Goal: Information Seeking & Learning: Learn about a topic

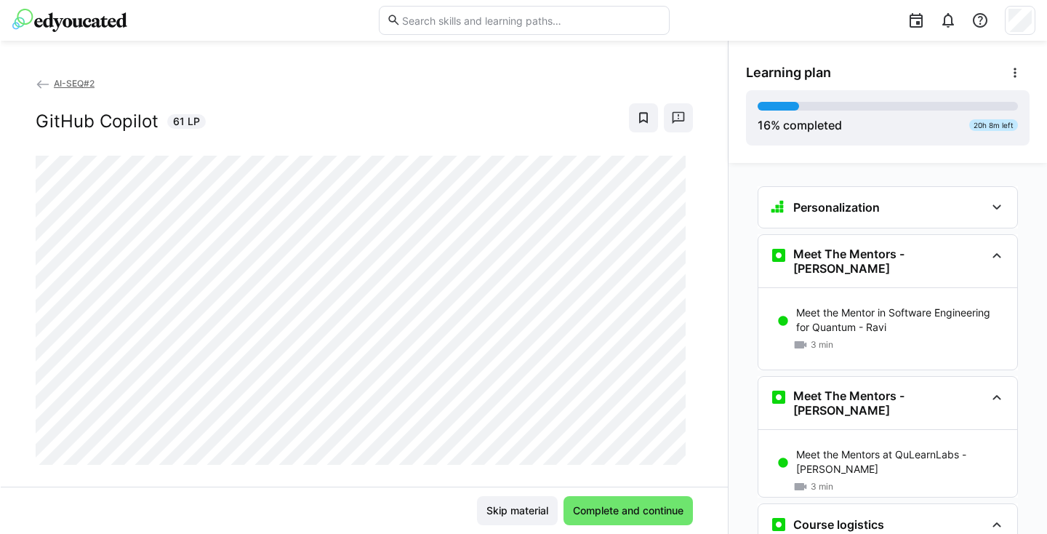
scroll to position [1309, 0]
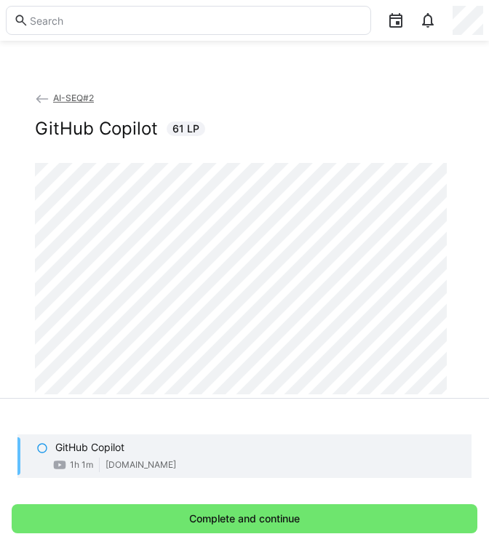
click at [383, 401] on div "Learning plan 16 % completed 20h 8m left Personalization Question 1 Question 2 …" at bounding box center [244, 473] width 489 height 151
click at [401, 140] on div "AI-SEQ#2 GitHub Copilot 61 LP" at bounding box center [244, 126] width 419 height 73
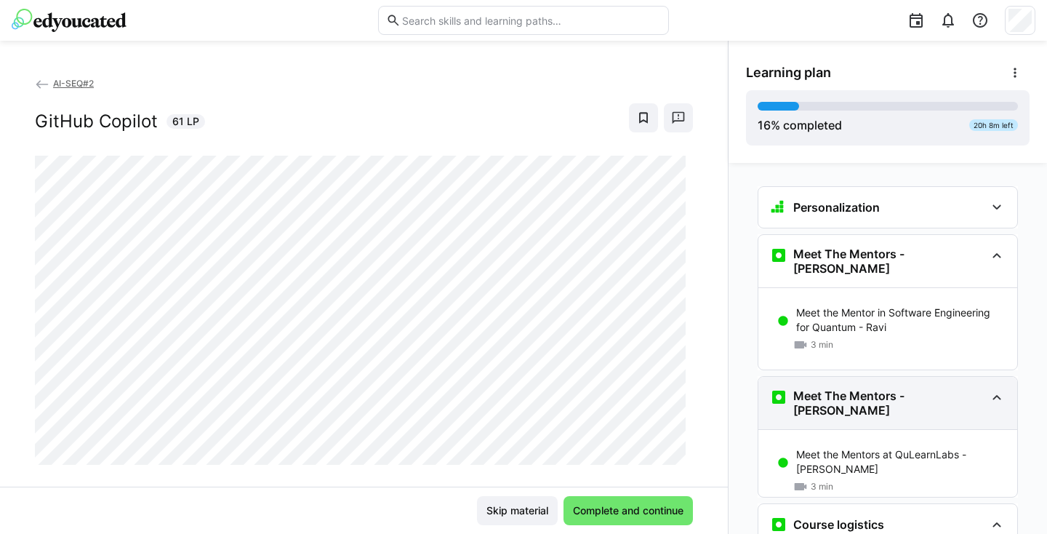
scroll to position [117, 0]
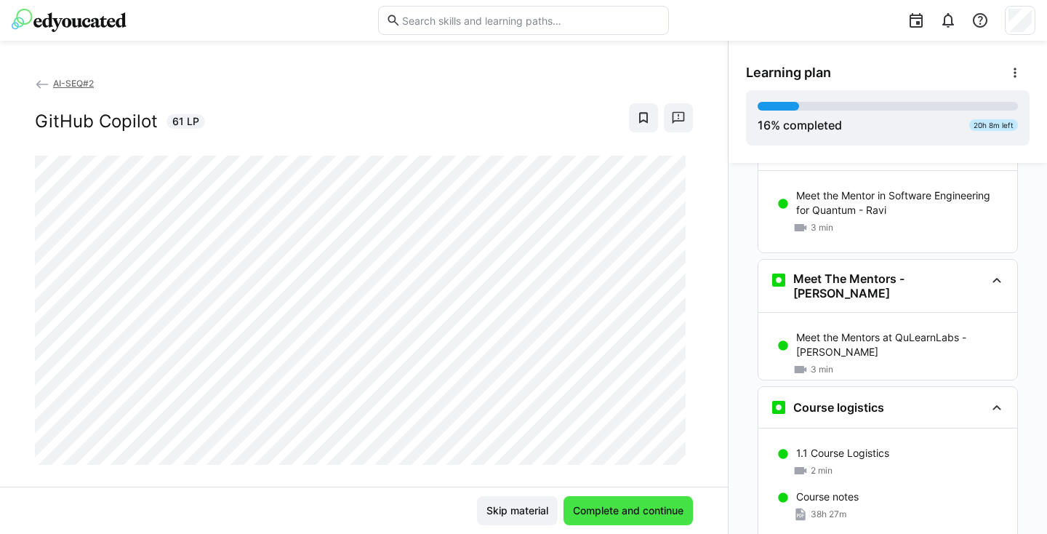
click at [657, 508] on span "Complete and continue" at bounding box center [628, 510] width 115 height 15
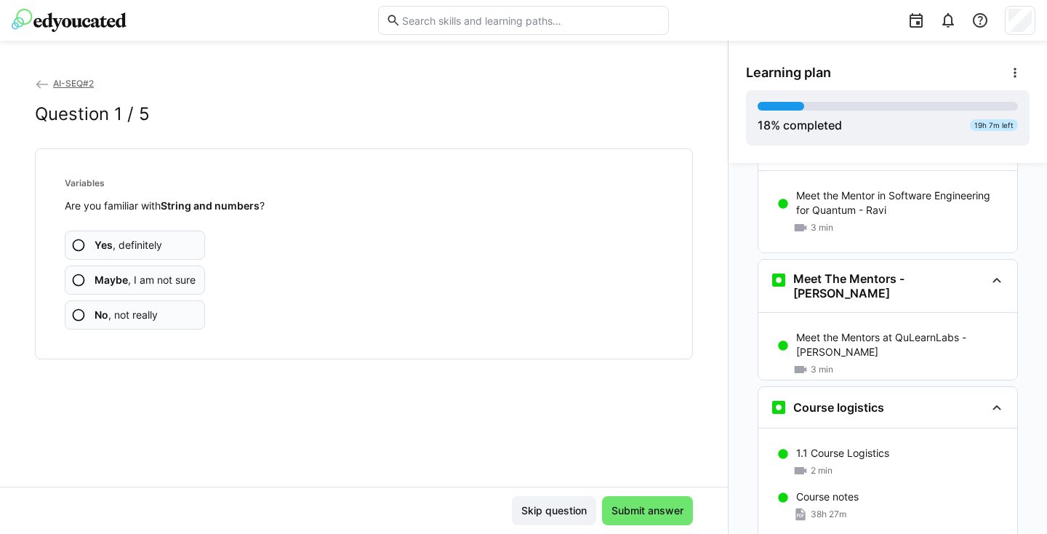
scroll to position [1464, 0]
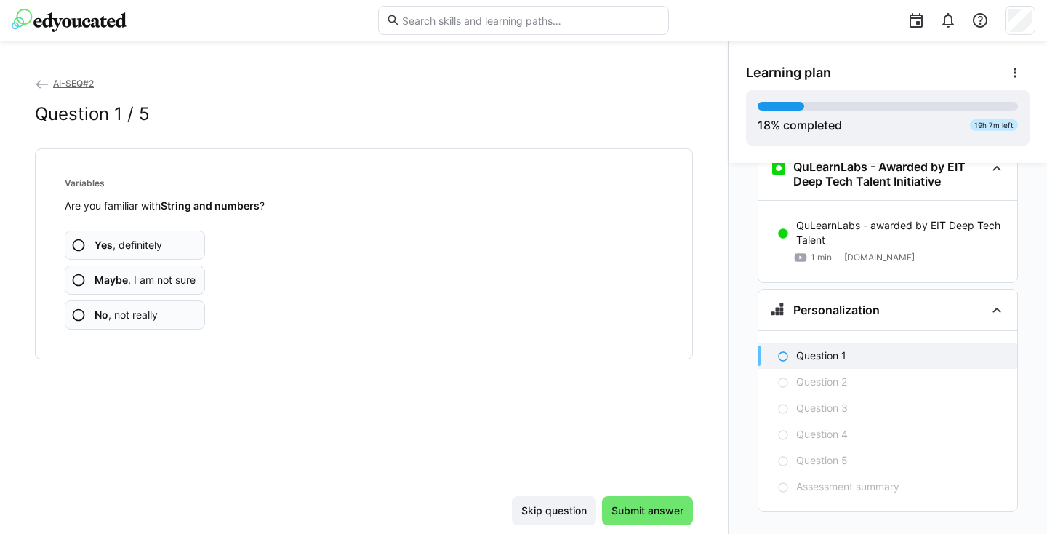
click at [186, 277] on span "Maybe , I am not sure" at bounding box center [145, 280] width 101 height 15
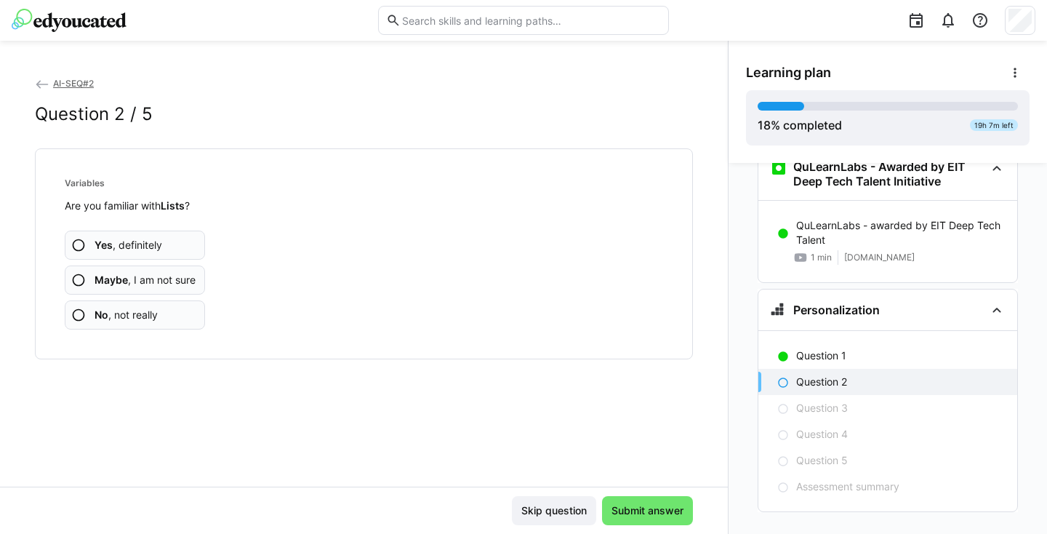
click at [191, 283] on span "Maybe , I am not sure" at bounding box center [145, 280] width 101 height 15
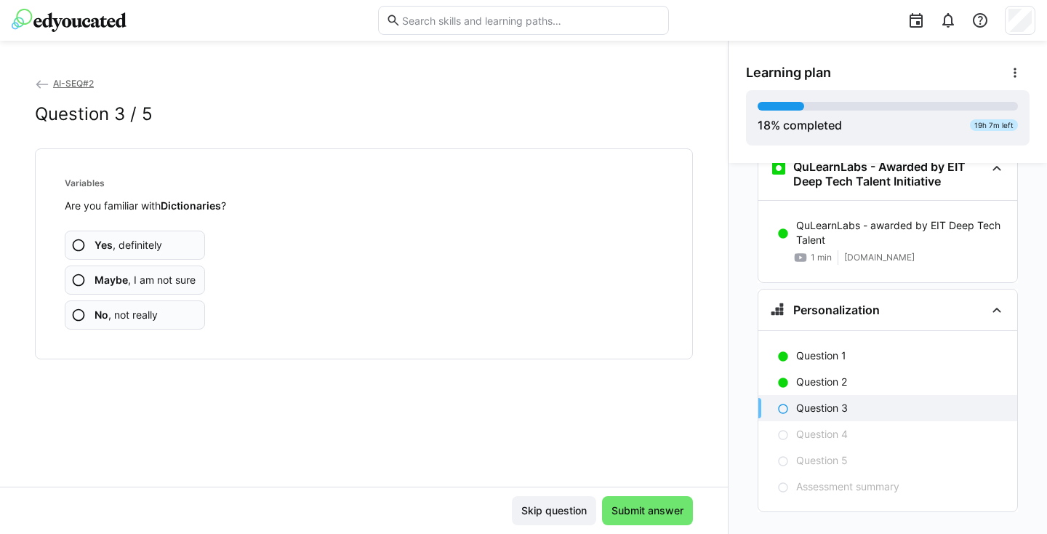
click at [191, 284] on span "Maybe , I am not sure" at bounding box center [145, 280] width 101 height 15
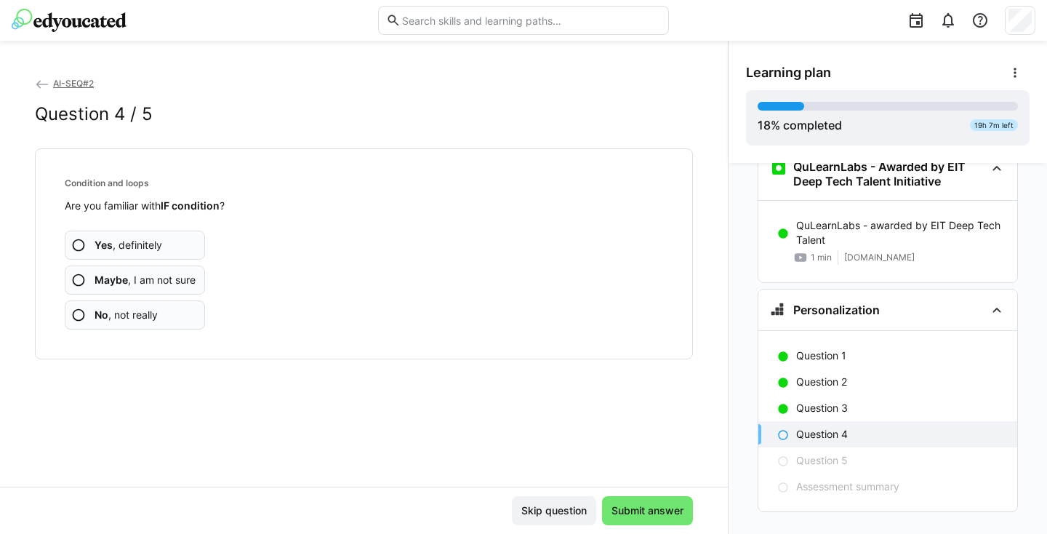
click at [189, 275] on span "Maybe , I am not sure" at bounding box center [145, 280] width 101 height 15
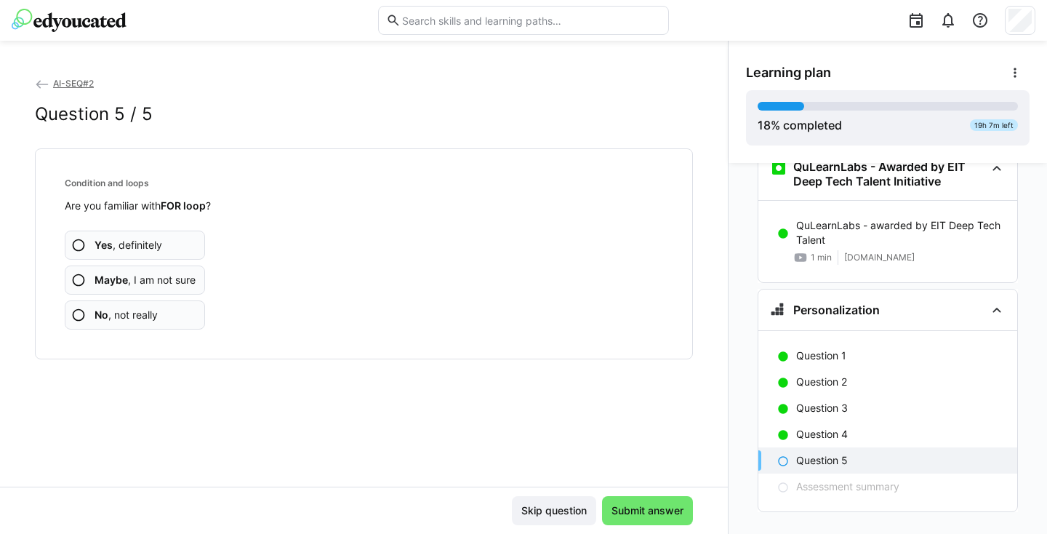
click at [189, 275] on span "Maybe , I am not sure" at bounding box center [145, 280] width 101 height 15
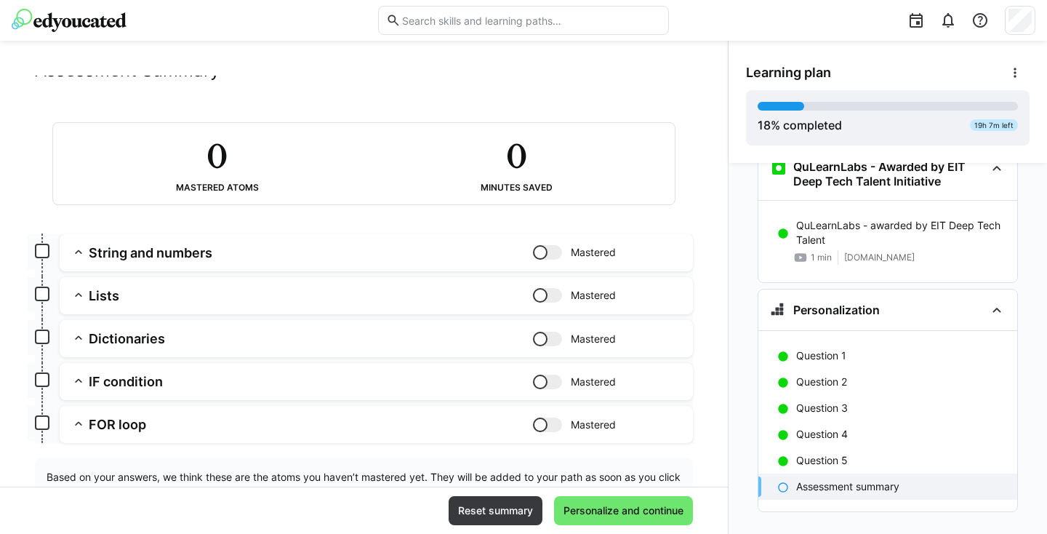
scroll to position [47, 0]
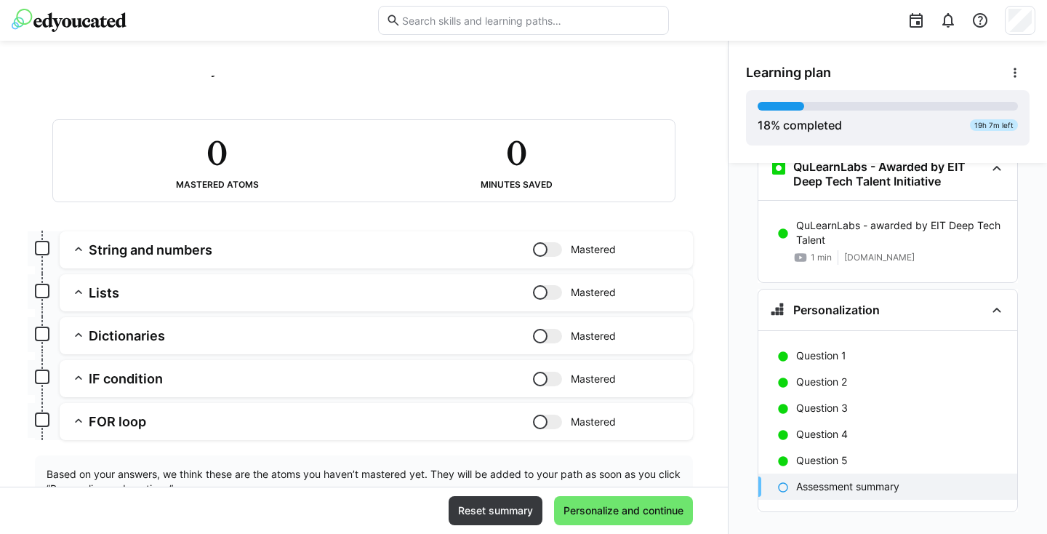
click at [546, 332] on div at bounding box center [547, 336] width 29 height 15
click at [548, 332] on div at bounding box center [555, 336] width 15 height 15
click at [534, 283] on app-summary-expansion "Lists Mastered Skill: Lists Chapter: Variables Description:" at bounding box center [377, 292] width 634 height 37
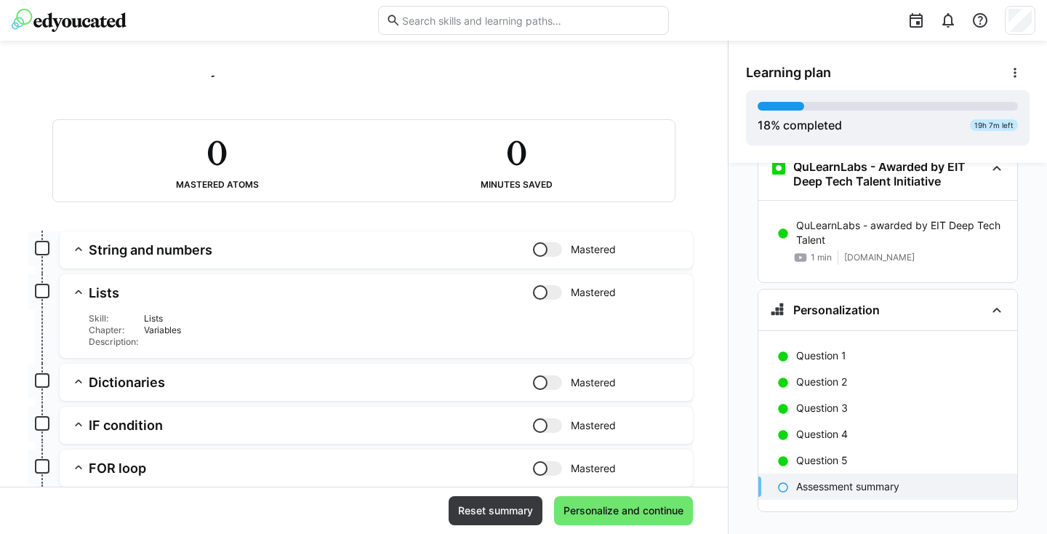
click at [538, 291] on div at bounding box center [540, 292] width 15 height 15
click at [538, 291] on div at bounding box center [547, 292] width 29 height 15
click at [538, 247] on div at bounding box center [540, 249] width 15 height 15
click at [538, 247] on div at bounding box center [547, 249] width 29 height 15
click at [537, 422] on div at bounding box center [540, 425] width 15 height 15
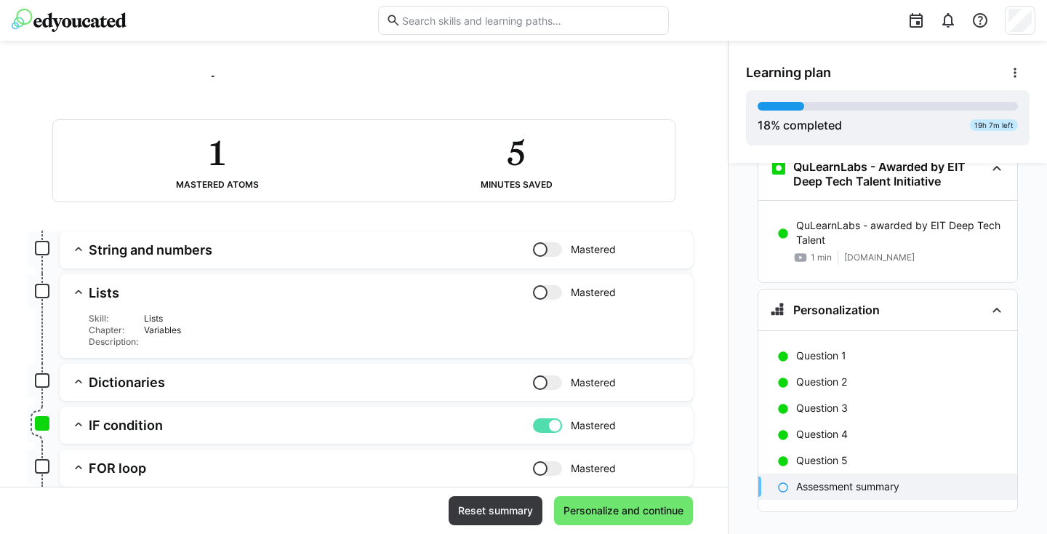
click at [537, 422] on div at bounding box center [547, 425] width 29 height 15
click at [535, 456] on app-summary-expansion "FOR loop Mastered Skill: FOR loop Chapter: Condition and loops Description:" at bounding box center [377, 468] width 634 height 37
click at [535, 457] on app-summary-expansion "FOR loop Mastered Skill: FOR loop Chapter: Condition and loops Description:" at bounding box center [377, 492] width 634 height 84
click at [535, 468] on div at bounding box center [540, 468] width 15 height 15
click at [535, 468] on div at bounding box center [547, 468] width 29 height 15
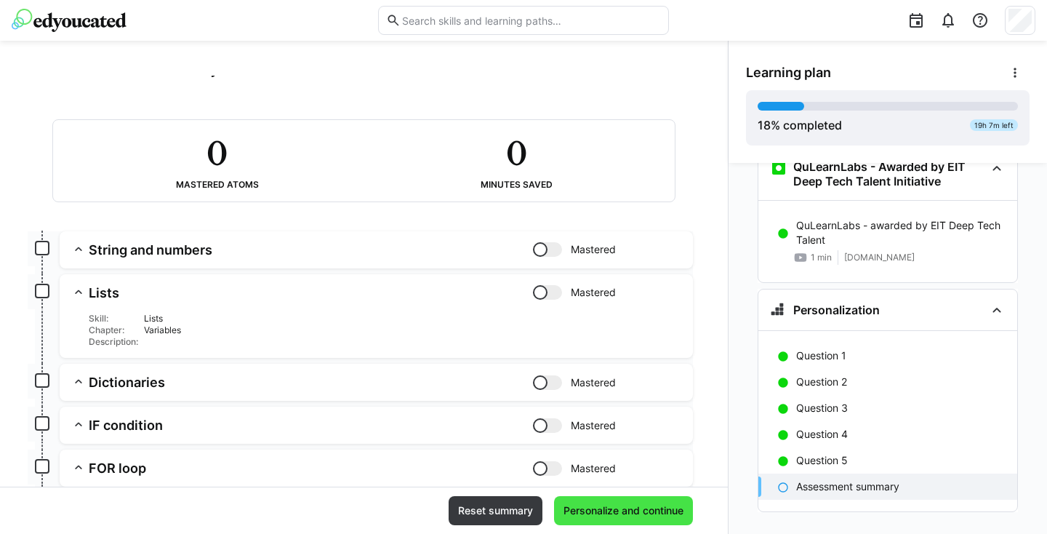
click at [594, 509] on span "Personalize and continue" at bounding box center [624, 510] width 124 height 15
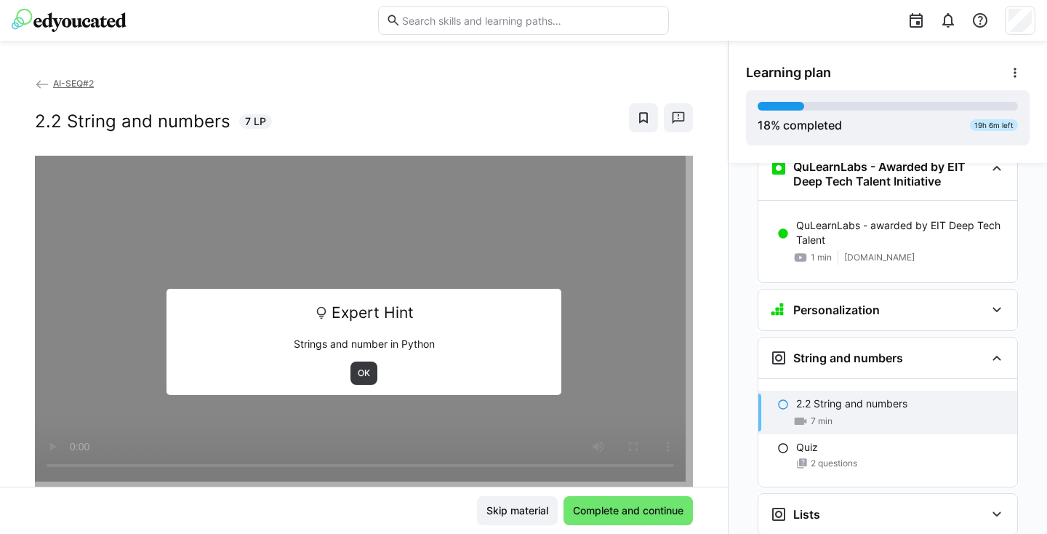
scroll to position [1615, 0]
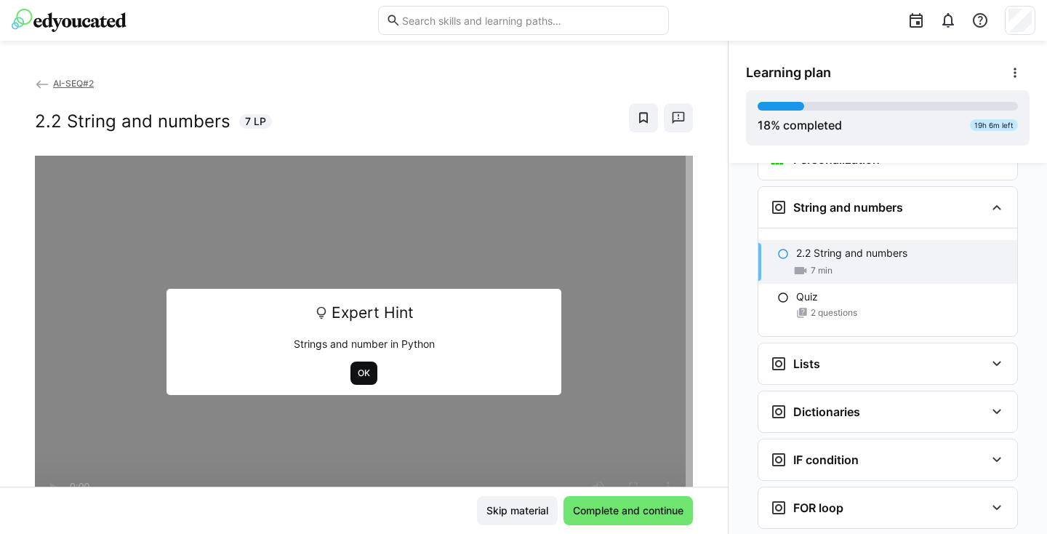
click at [369, 367] on span "OK" at bounding box center [364, 373] width 27 height 23
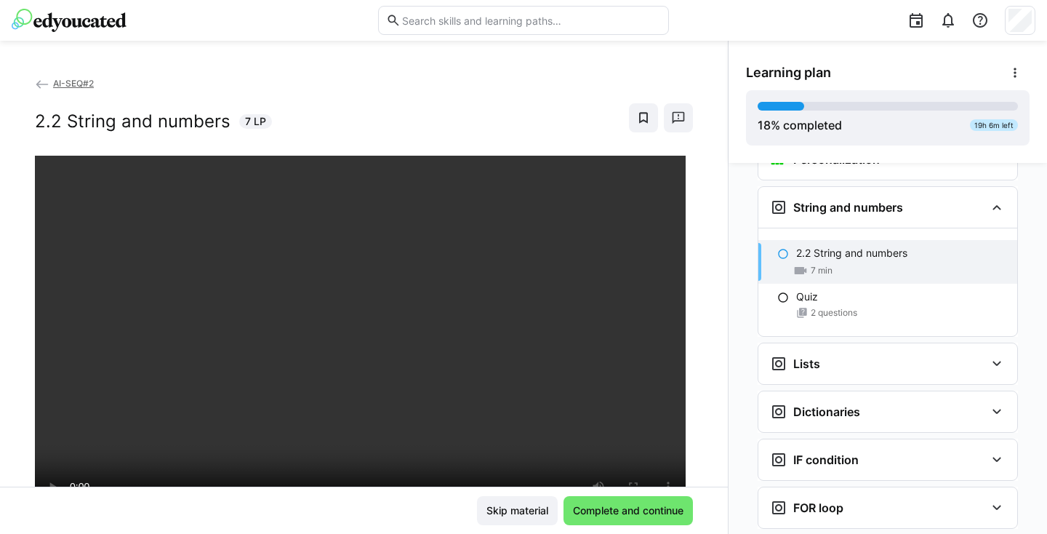
click at [262, 2] on div at bounding box center [524, 20] width 1024 height 41
click at [110, 19] on img at bounding box center [69, 20] width 115 height 23
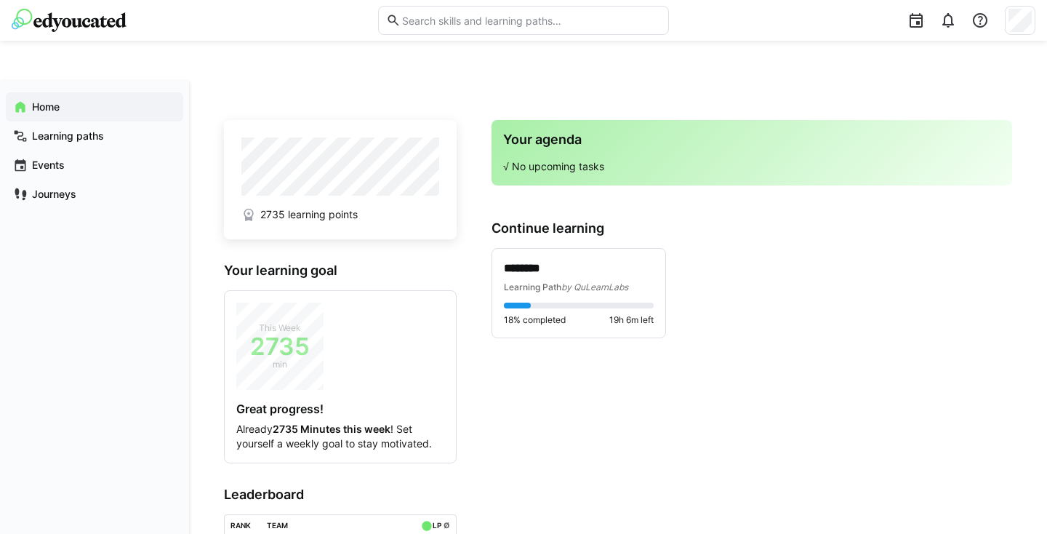
scroll to position [37, 0]
click at [149, 137] on span "Learning paths" at bounding box center [103, 136] width 146 height 15
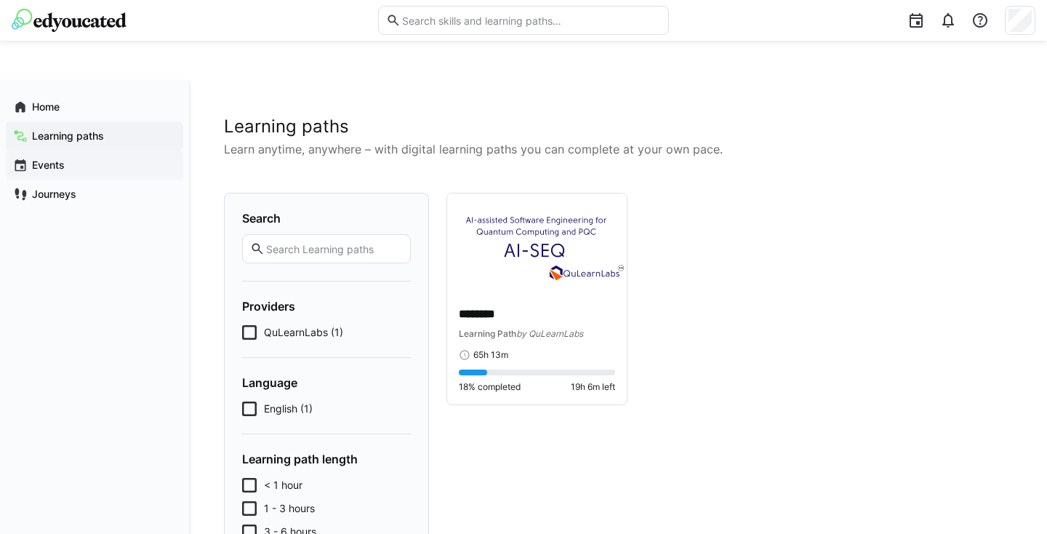
click at [99, 158] on span "Events" at bounding box center [103, 165] width 146 height 15
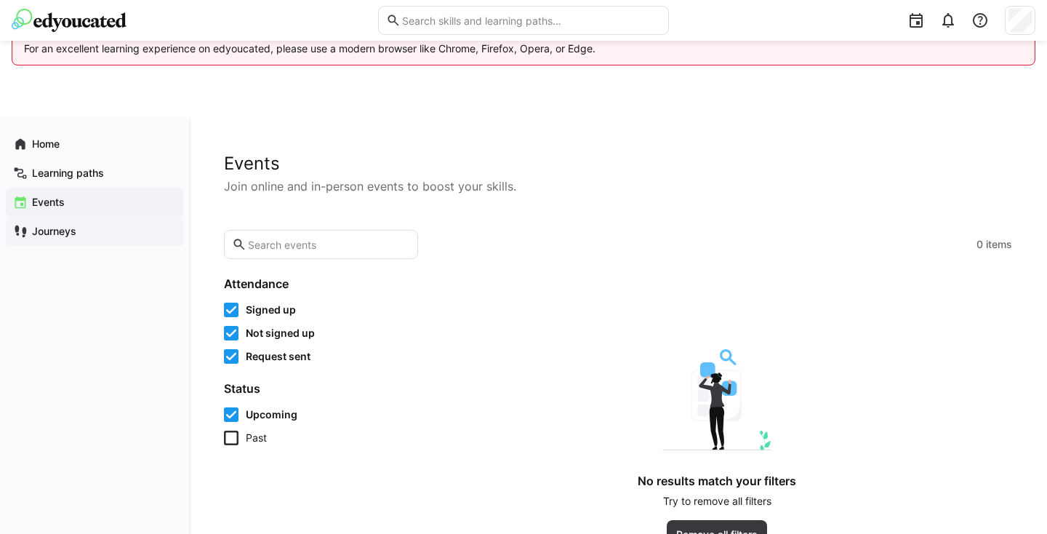
click at [87, 235] on span "Journeys" at bounding box center [103, 231] width 146 height 15
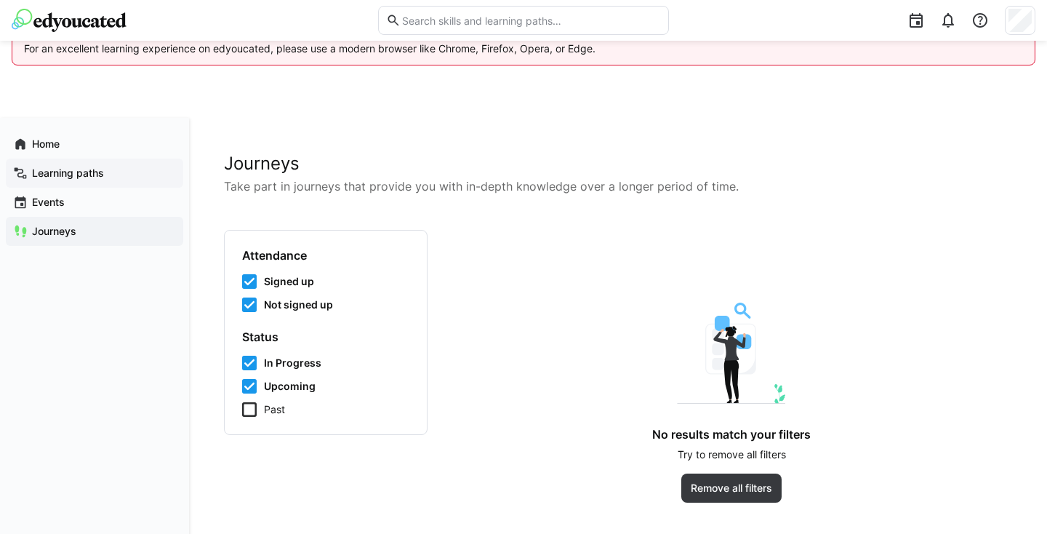
click at [111, 171] on span "Learning paths" at bounding box center [103, 173] width 146 height 15
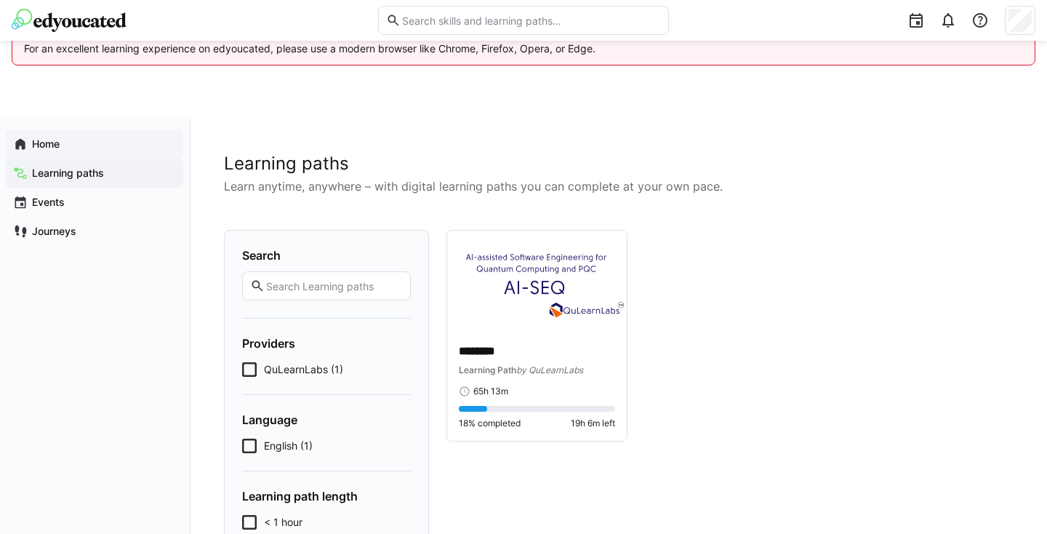
click at [113, 153] on div "Home" at bounding box center [94, 143] width 177 height 29
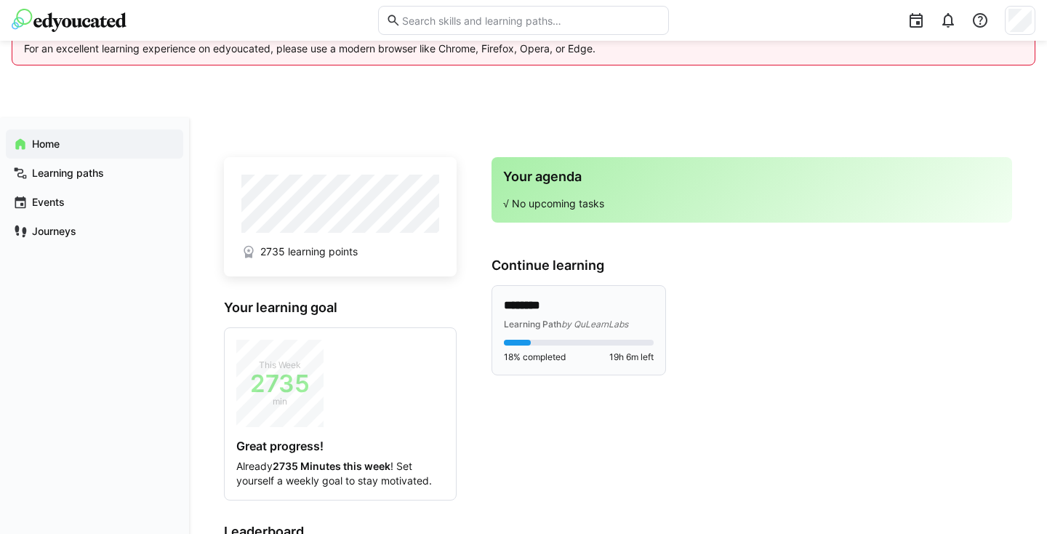
click at [590, 317] on div "Learning Path by QuLearnLabs" at bounding box center [579, 323] width 150 height 15
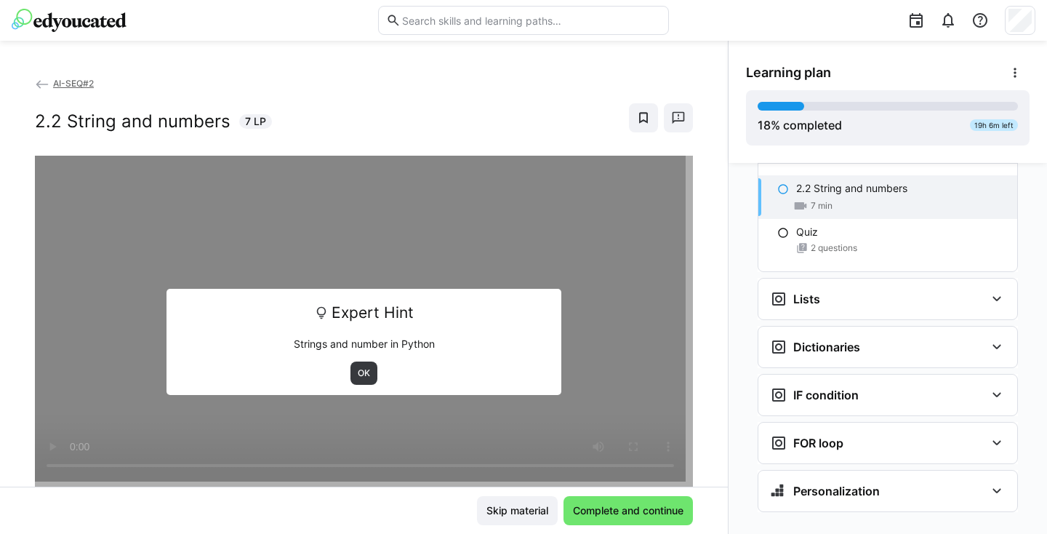
scroll to position [77, 0]
click at [938, 108] on eds-progress at bounding box center [888, 106] width 260 height 9
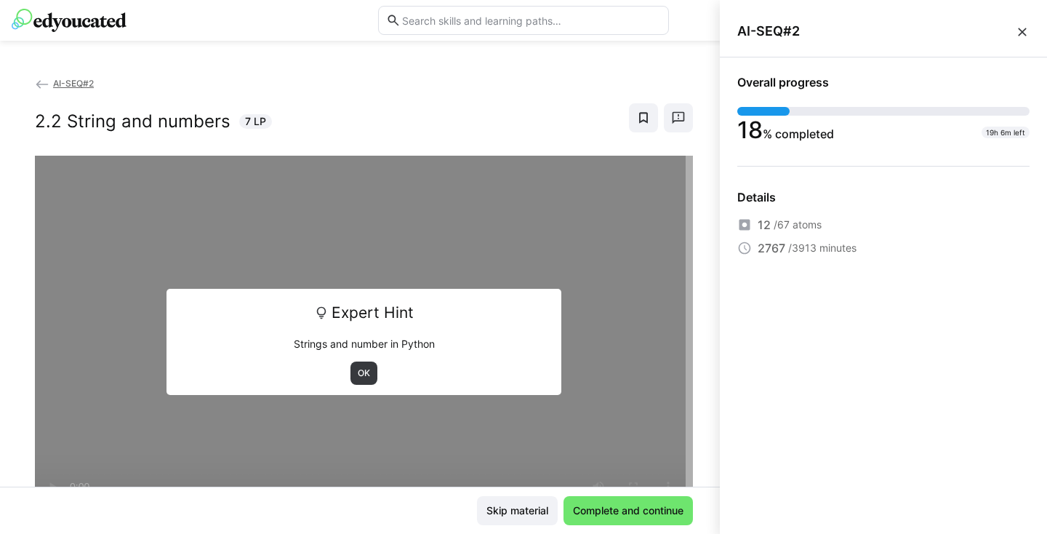
scroll to position [0, 0]
click at [1024, 31] on eds-icon at bounding box center [1022, 32] width 15 height 15
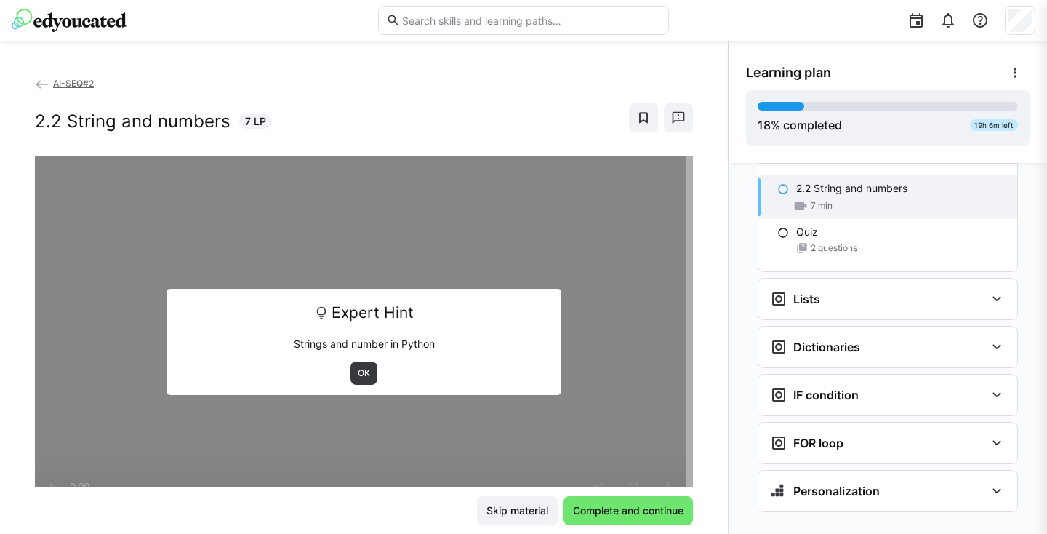
scroll to position [77, 0]
click at [1010, 63] on span at bounding box center [1015, 72] width 29 height 29
click at [994, 97] on span "View details" at bounding box center [959, 111] width 140 height 31
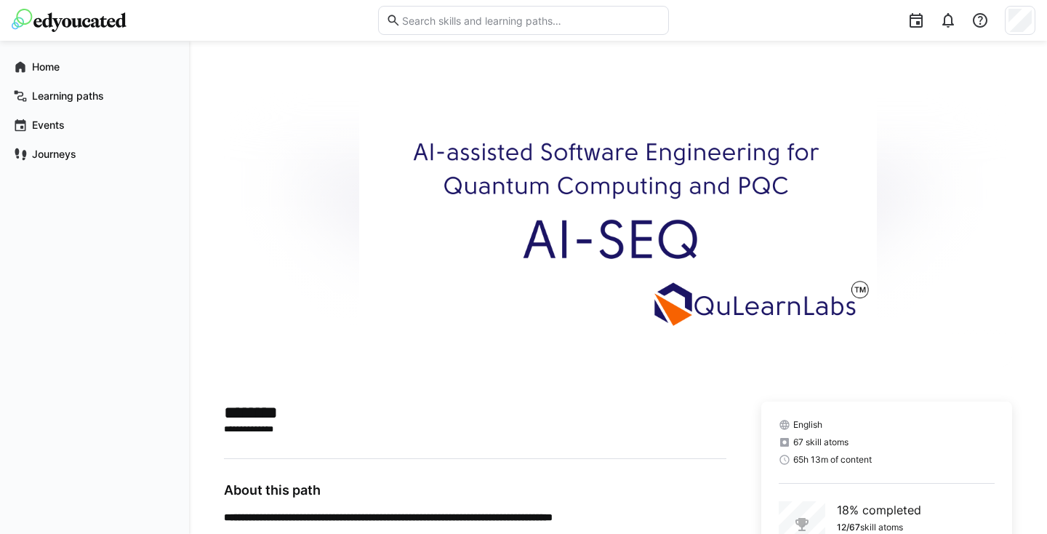
click at [989, 113] on div "**********" at bounding box center [523, 504] width 1047 height 1008
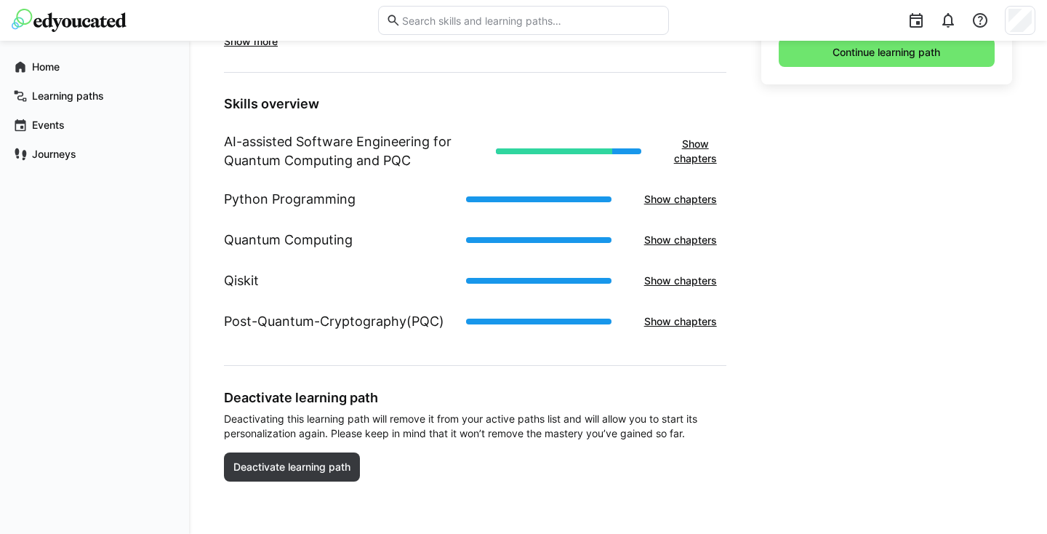
scroll to position [603, 0]
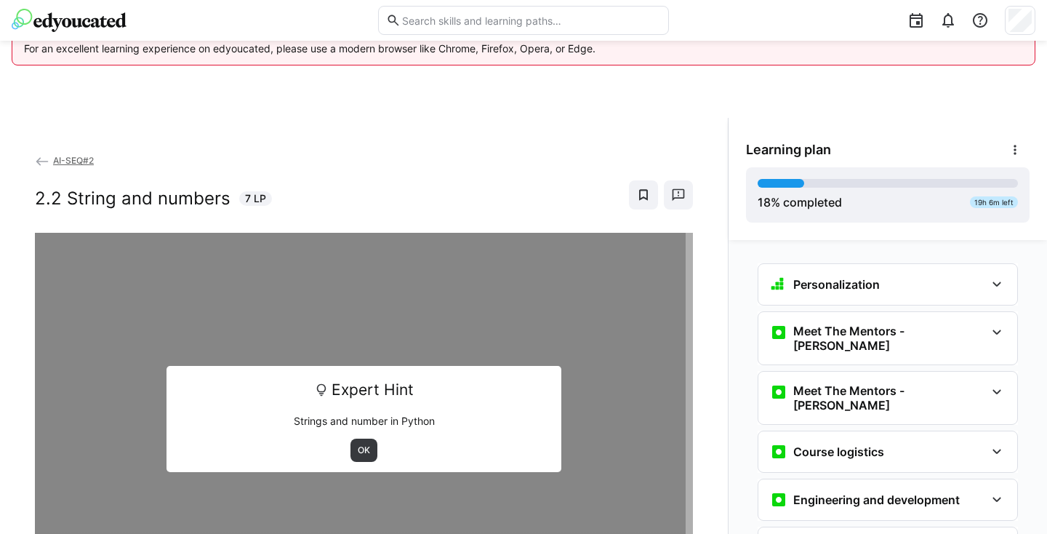
scroll to position [77, 0]
